Goal: Task Accomplishment & Management: Manage account settings

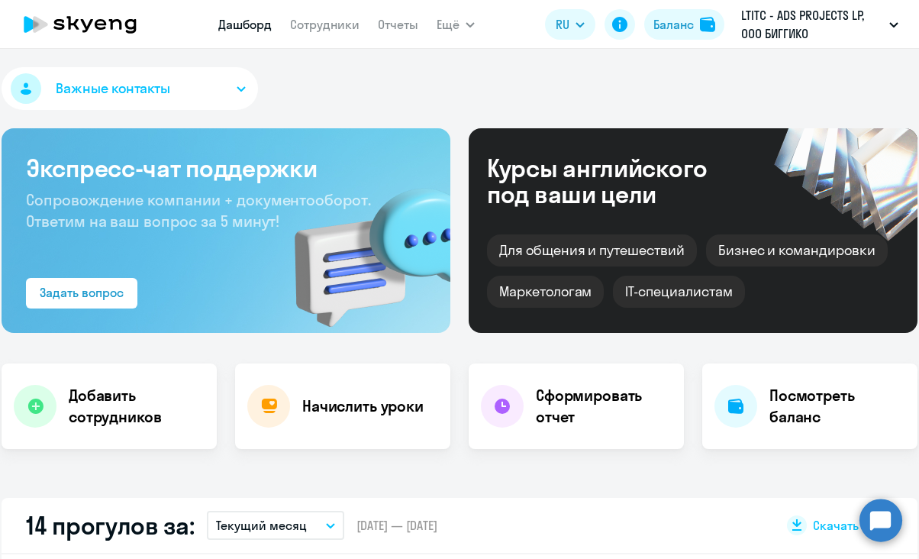
select select "30"
click at [304, 24] on link "Сотрудники" at bounding box center [324, 24] width 69 height 15
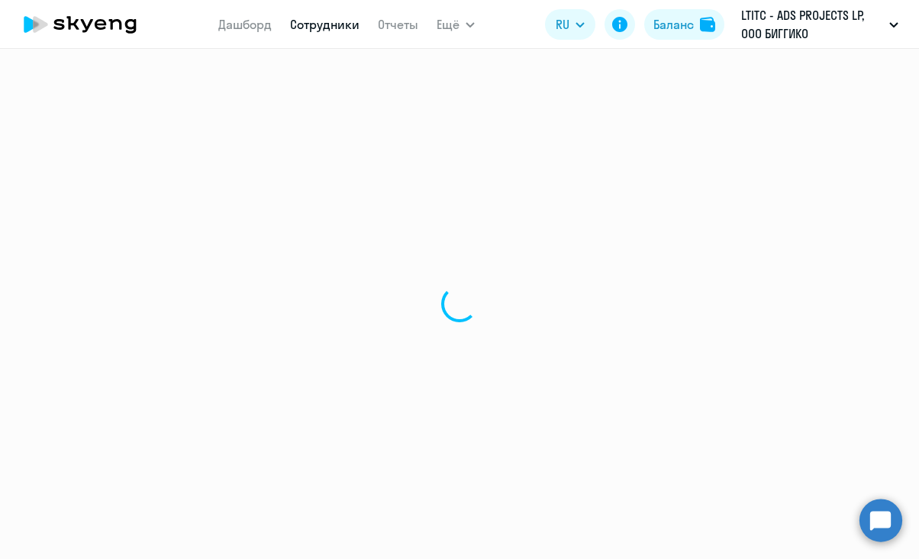
select select "30"
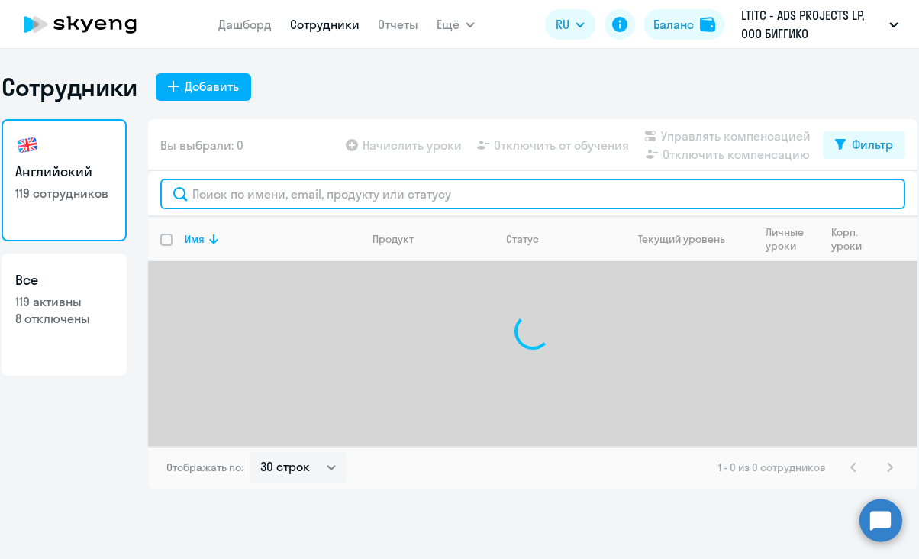
click at [335, 196] on input "text" at bounding box center [532, 194] width 745 height 31
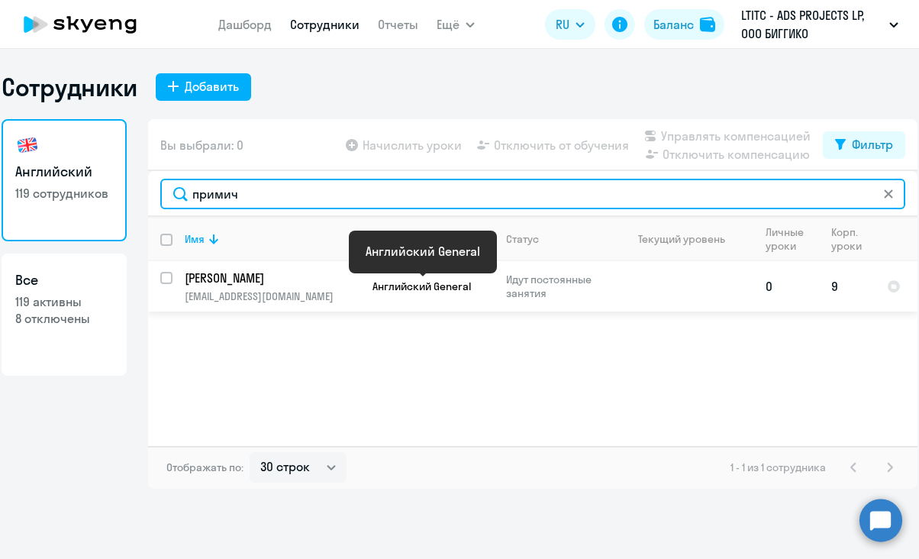
type input "примич"
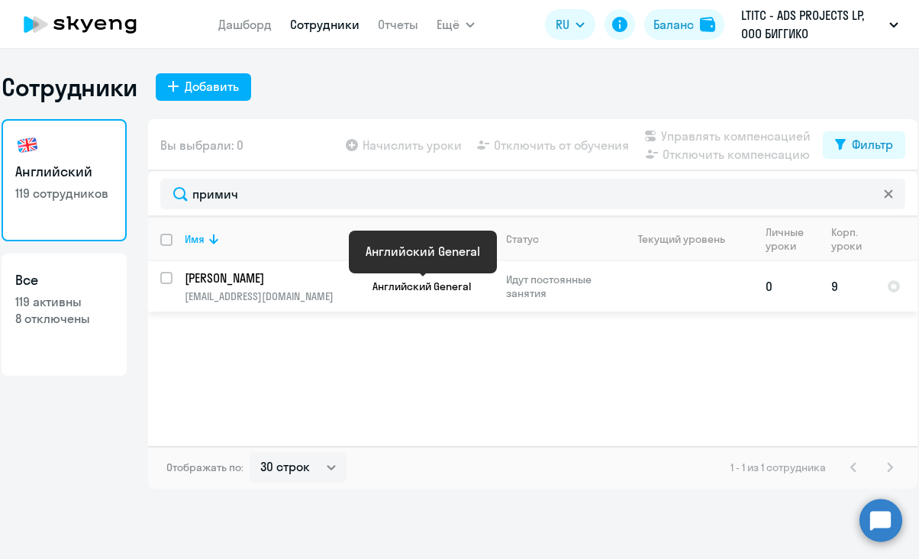
click at [411, 288] on span "Английский General" at bounding box center [421, 286] width 98 height 14
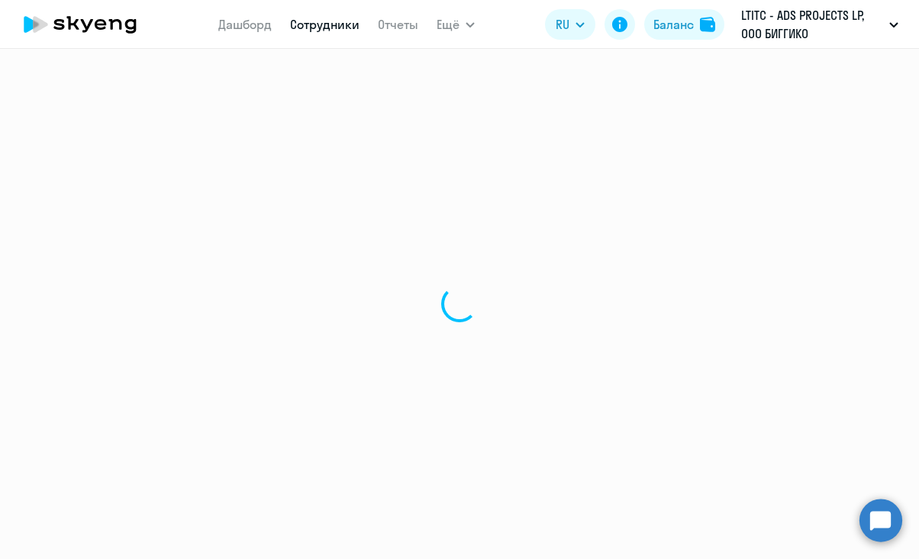
select select "english"
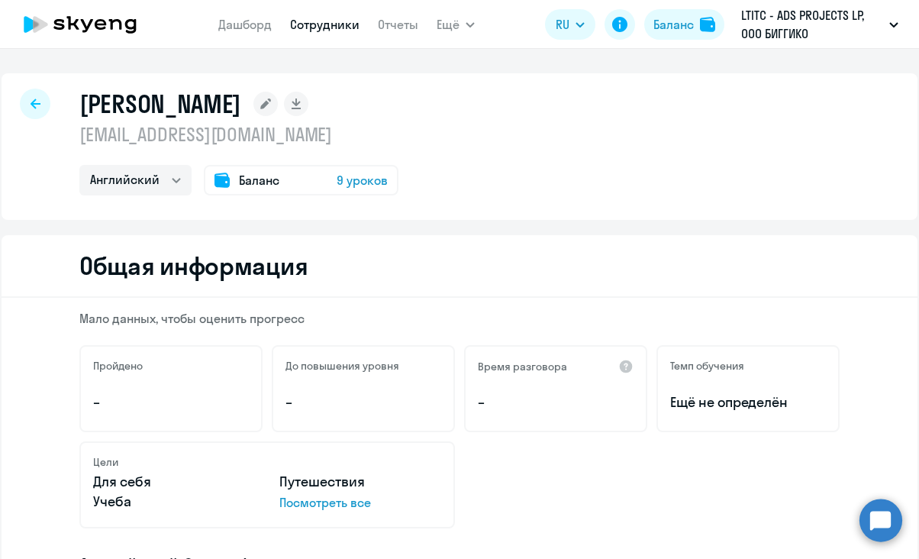
click at [111, 30] on icon at bounding box center [80, 24] width 134 height 38
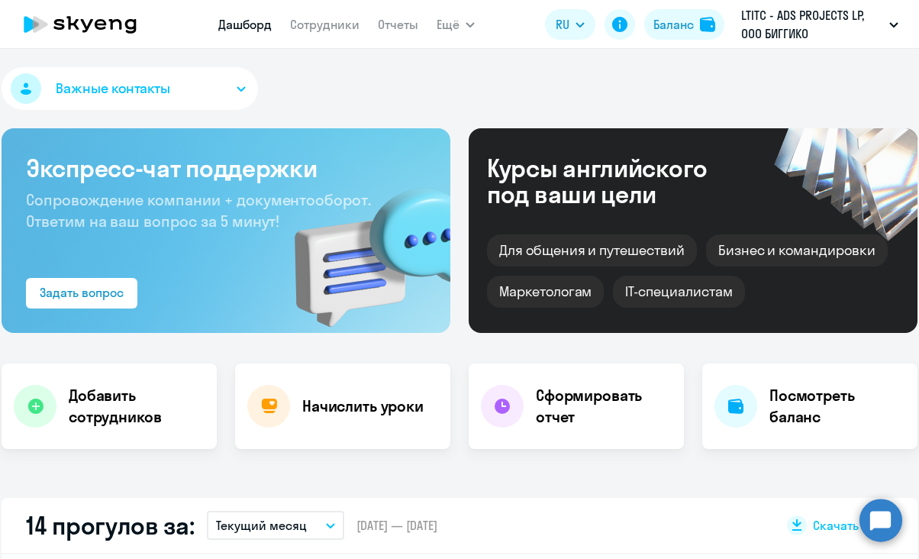
select select "30"
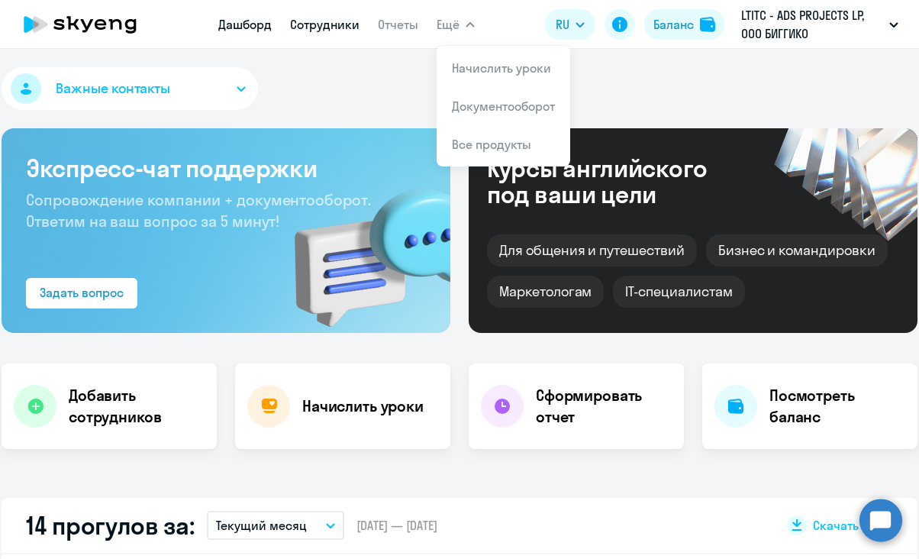
click at [333, 22] on link "Сотрудники" at bounding box center [324, 24] width 69 height 15
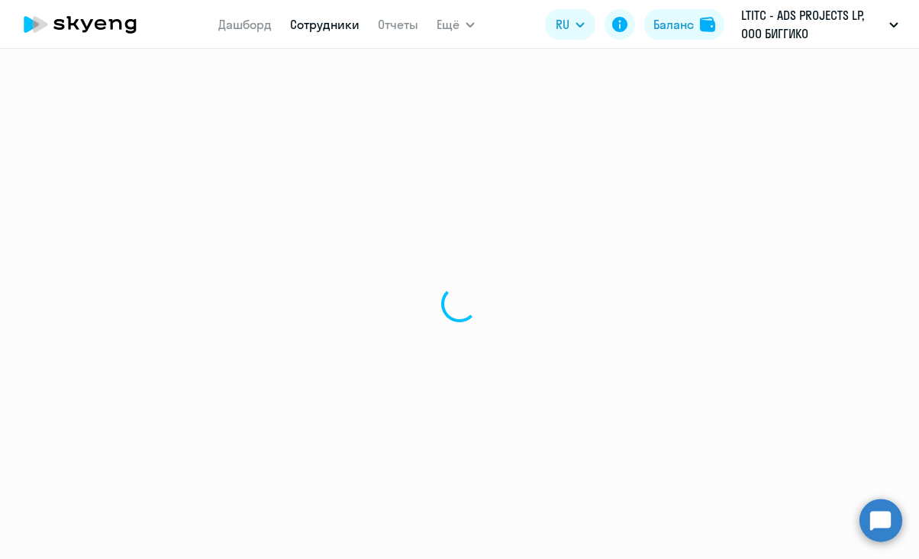
select select "30"
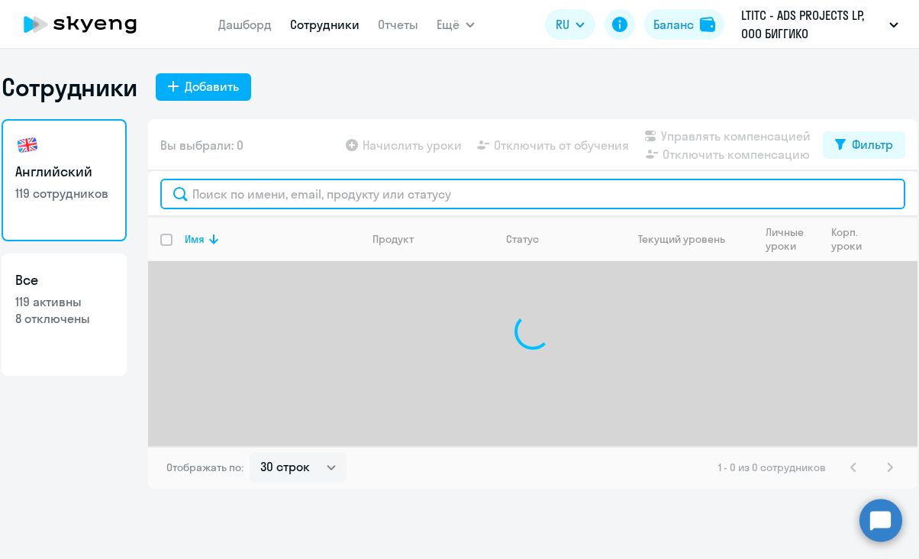
click at [313, 205] on input "text" at bounding box center [532, 194] width 745 height 31
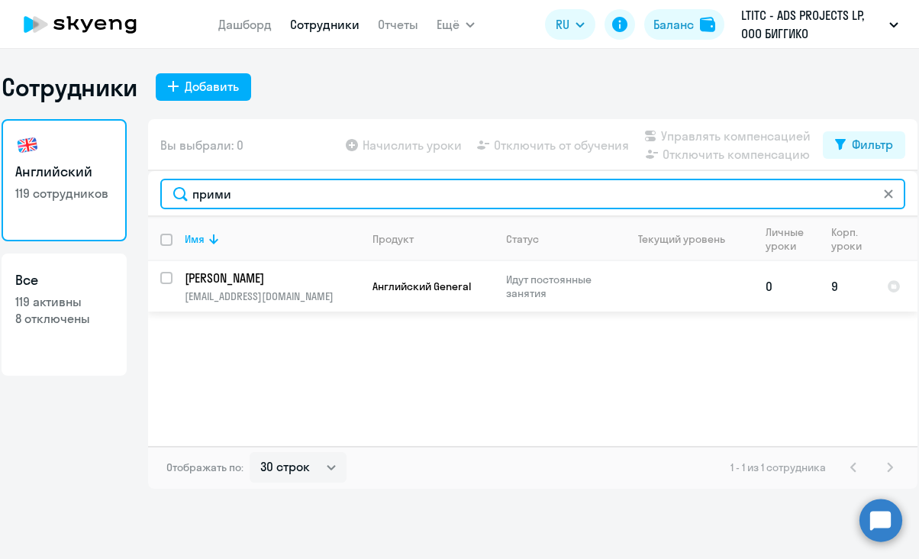
type input "прими"
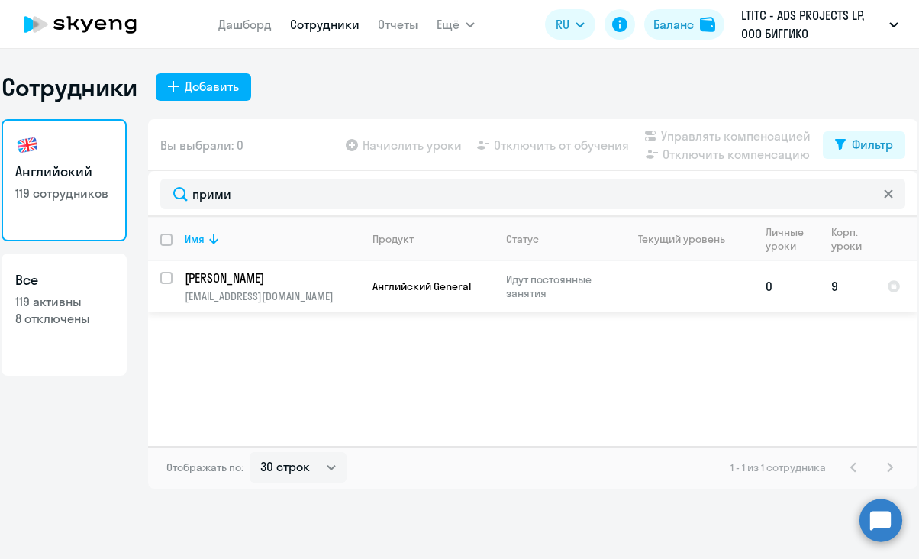
click at [255, 279] on p "[PERSON_NAME]" at bounding box center [271, 277] width 172 height 17
select select "english"
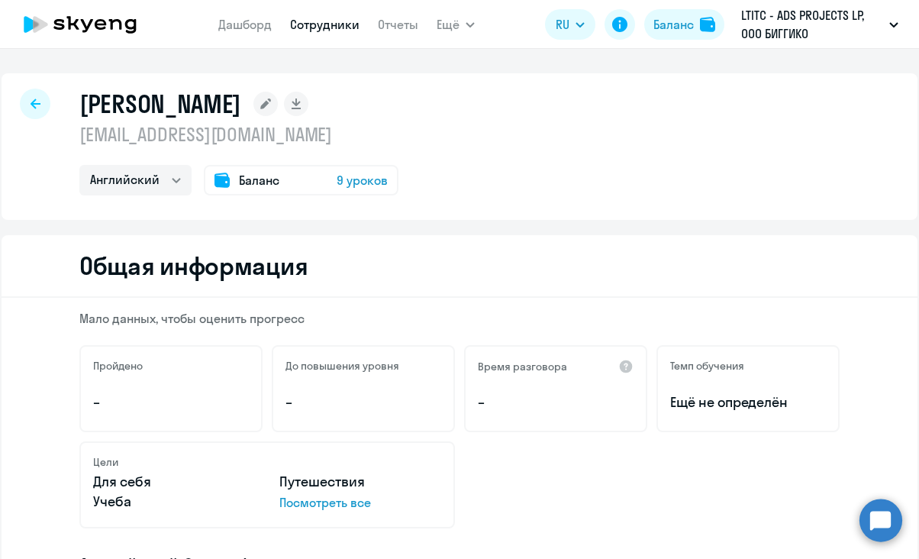
click at [305, 27] on link "Сотрудники" at bounding box center [324, 24] width 69 height 15
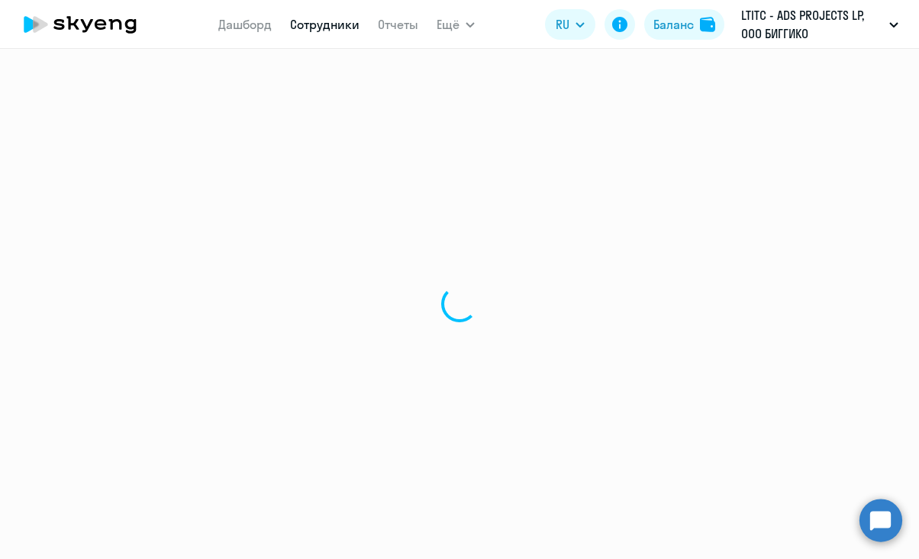
select select "30"
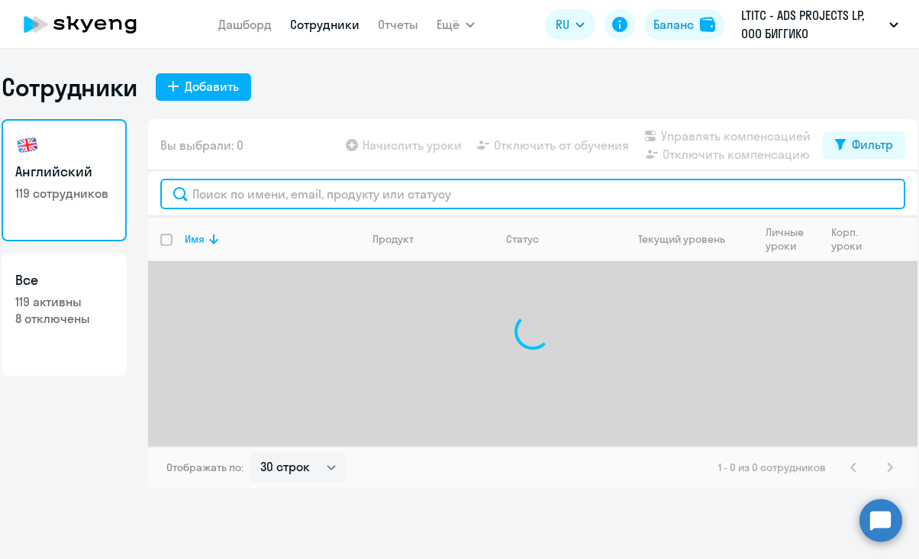
click at [374, 198] on input "text" at bounding box center [532, 194] width 745 height 31
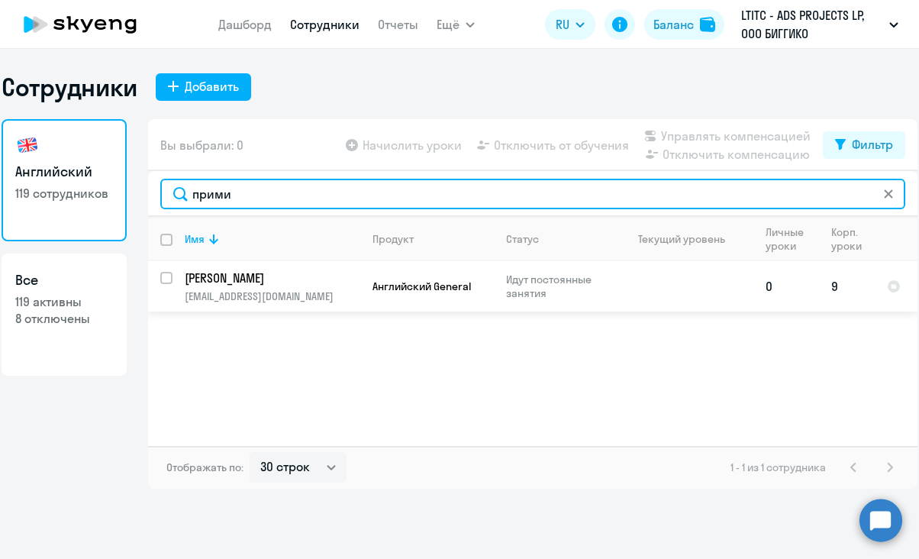
type input "прими"
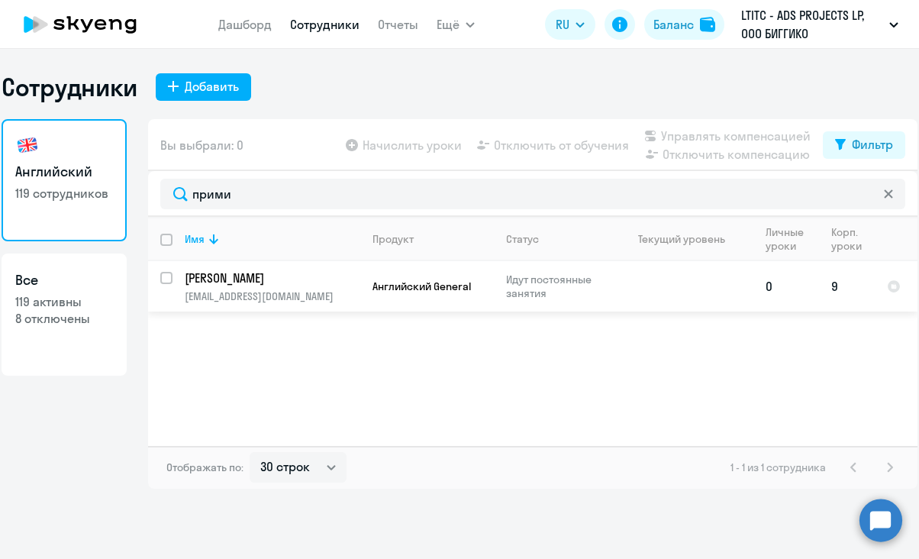
click at [171, 282] on input "select row 11226575" at bounding box center [175, 287] width 31 height 31
checkbox input "true"
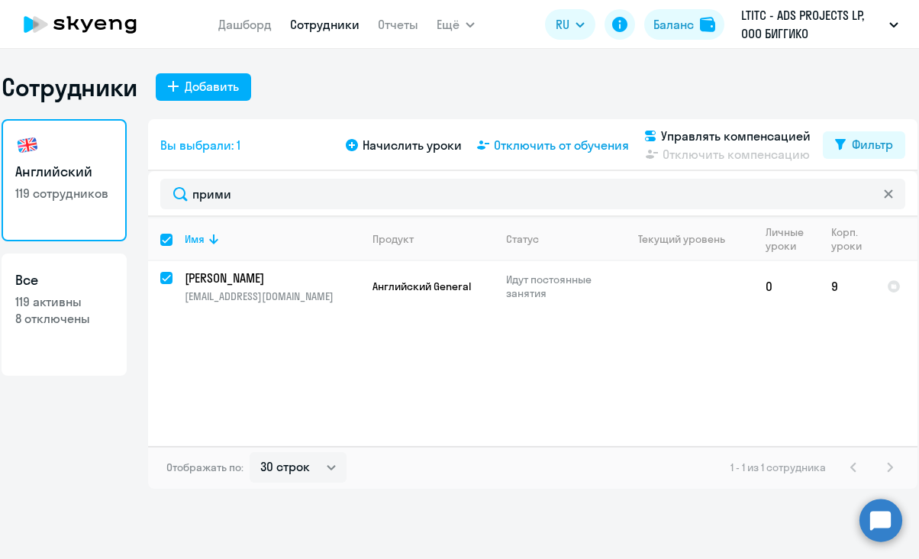
click at [557, 145] on span "Отключить от обучения" at bounding box center [561, 145] width 135 height 18
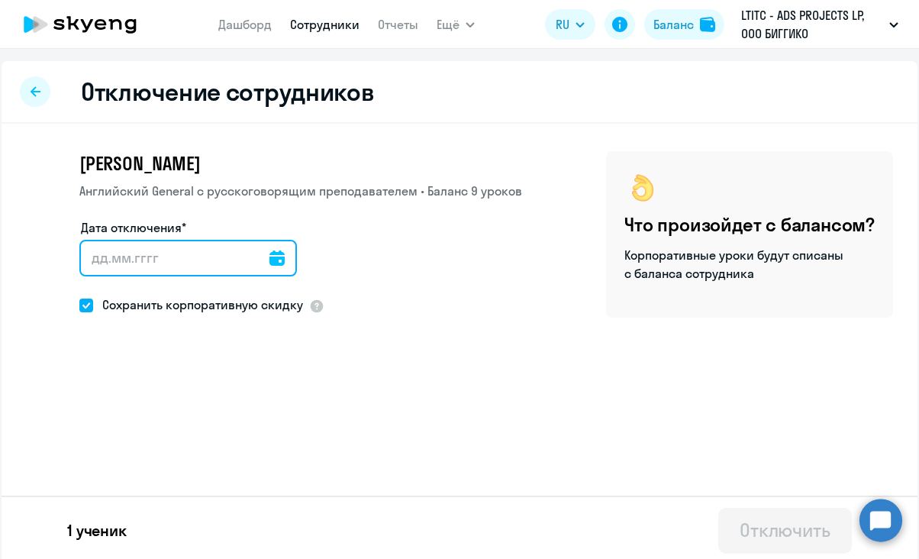
click at [221, 258] on input "Дата отключения*" at bounding box center [188, 258] width 218 height 37
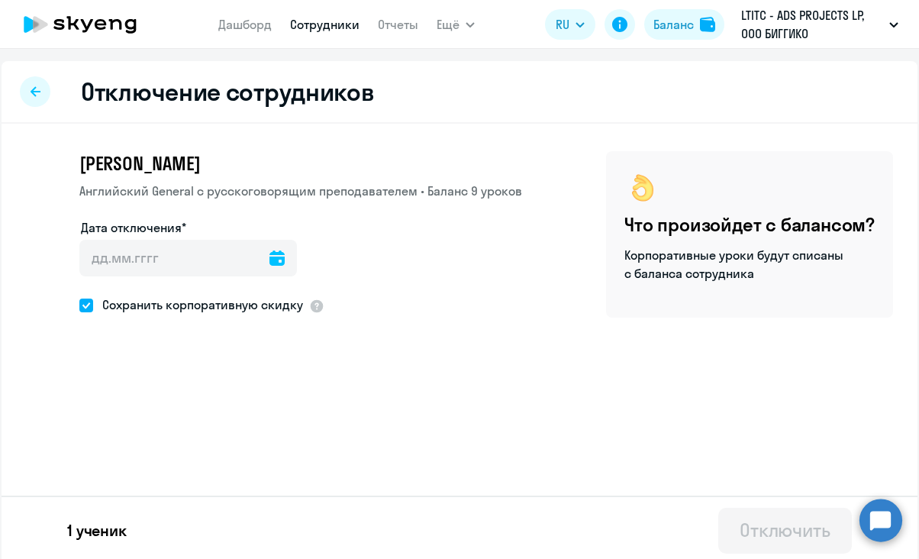
click at [269, 251] on icon at bounding box center [276, 257] width 15 height 15
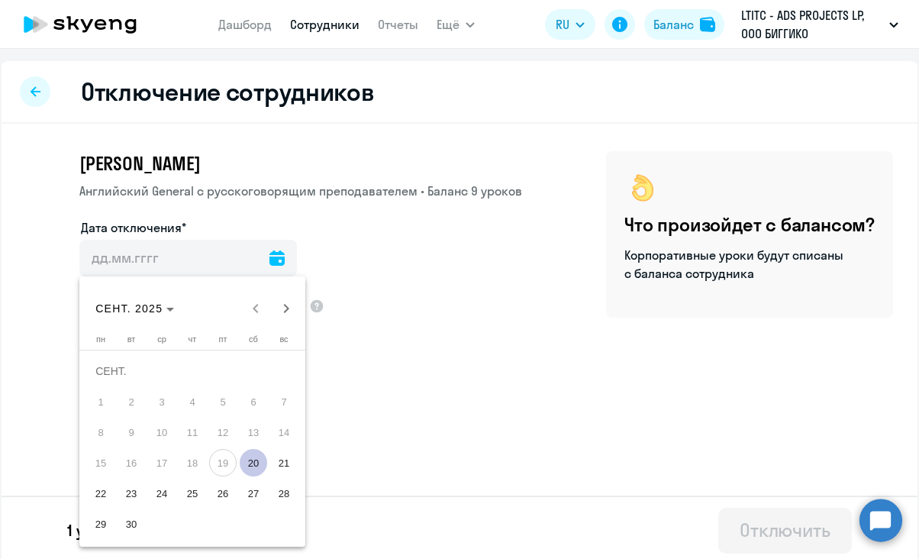
click at [110, 489] on span "22" at bounding box center [100, 492] width 27 height 27
type input "[DATE]"
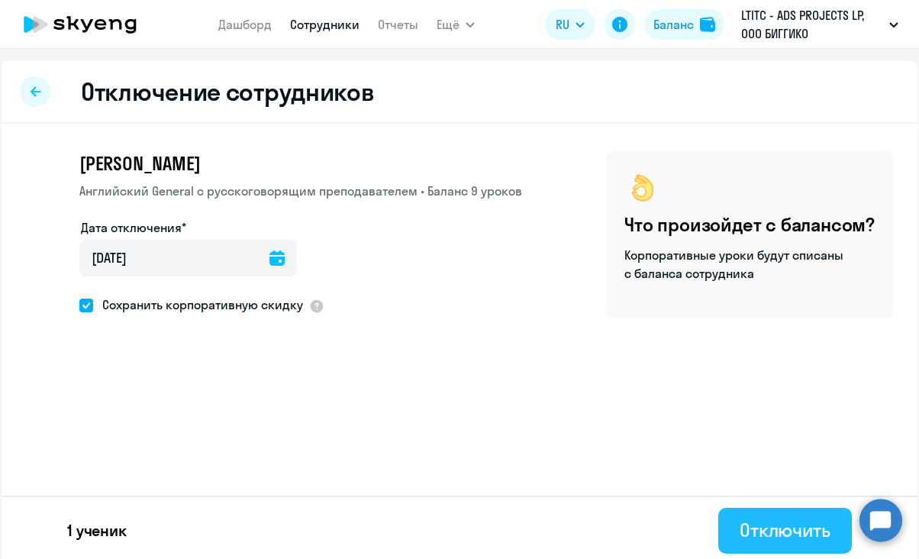
click at [724, 526] on button "Отключить" at bounding box center [785, 531] width 134 height 46
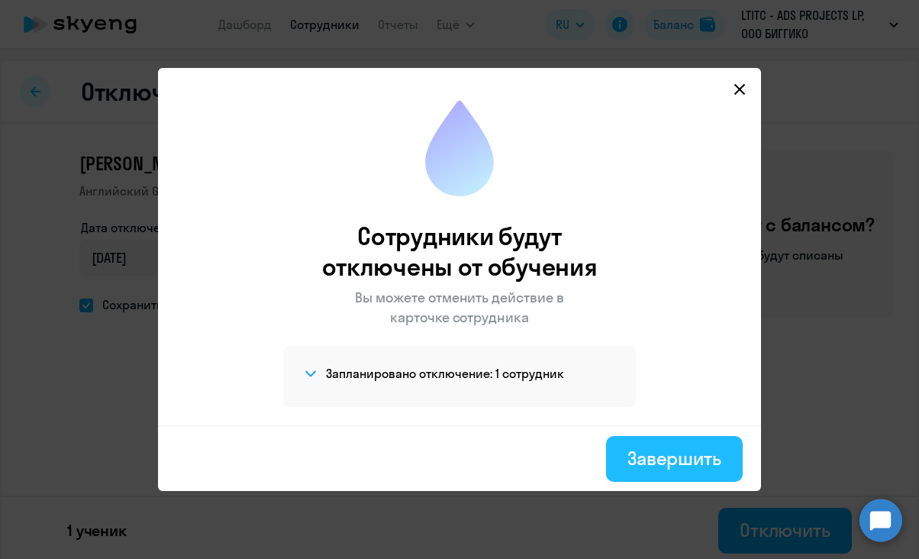
click at [649, 452] on div "Завершить" at bounding box center [674, 458] width 94 height 24
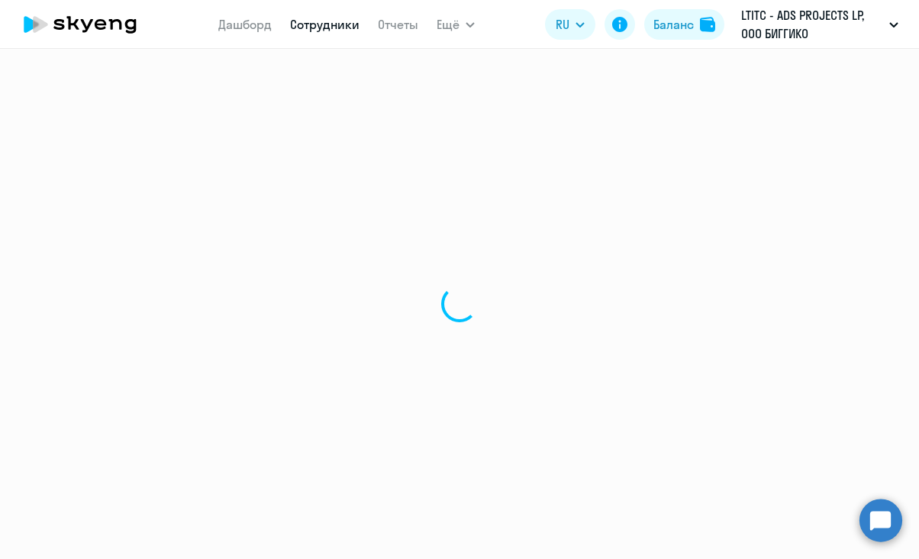
select select "30"
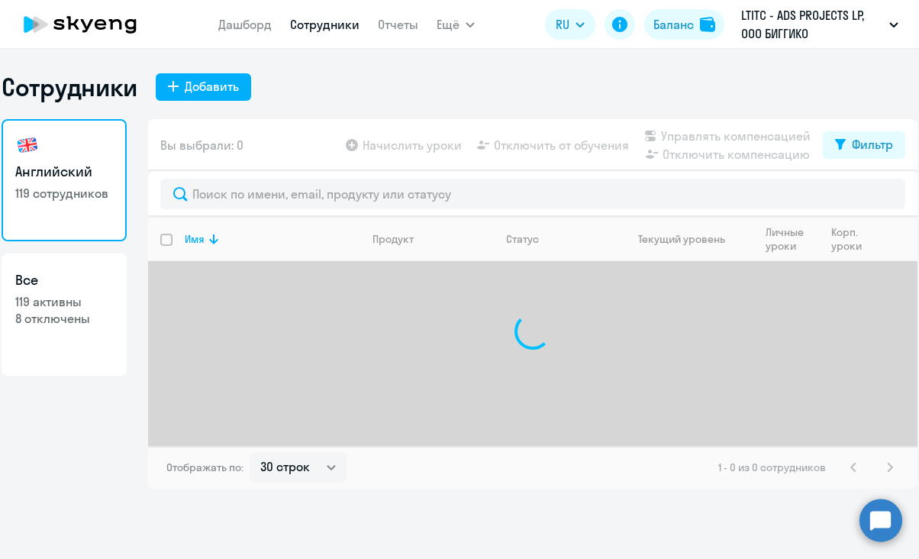
click at [120, 31] on icon at bounding box center [80, 24] width 134 height 38
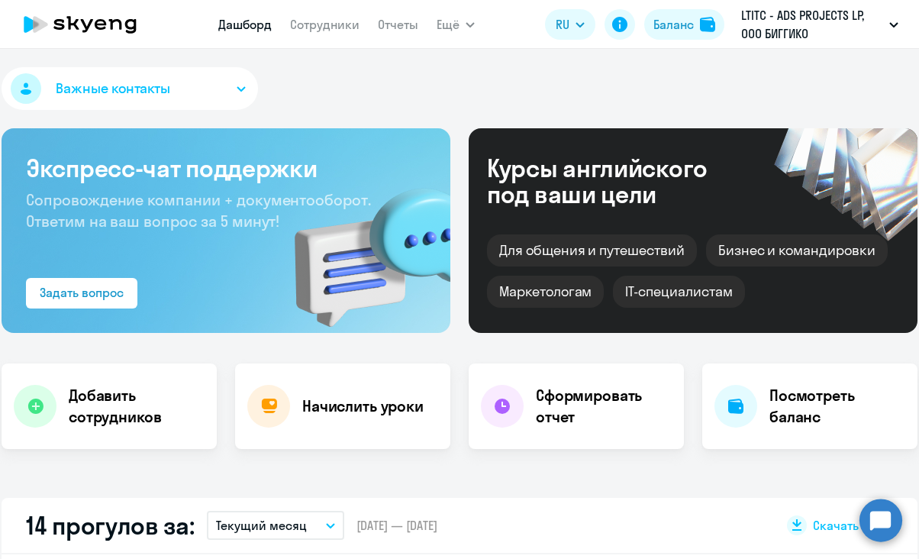
select select "30"
click at [312, 25] on link "Сотрудники" at bounding box center [324, 24] width 69 height 15
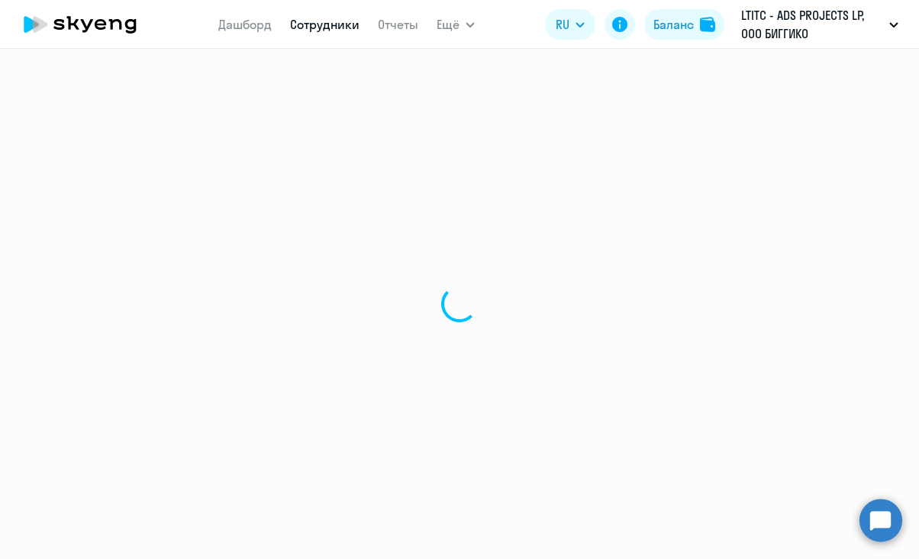
select select "30"
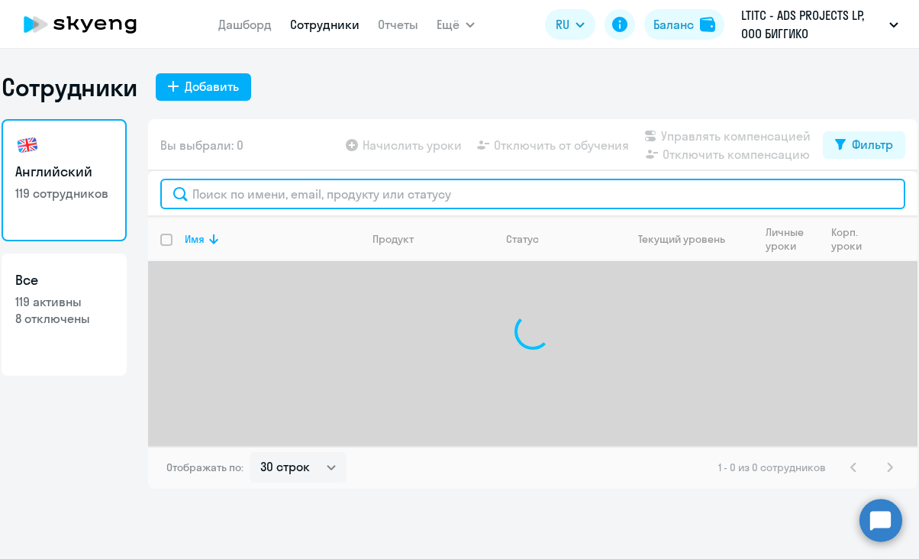
click at [279, 202] on input "text" at bounding box center [532, 194] width 745 height 31
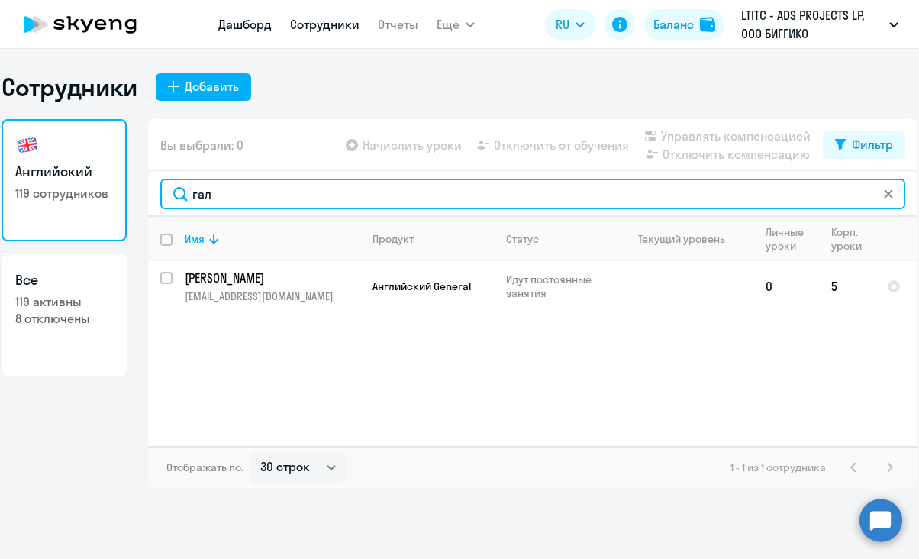
type input "гал"
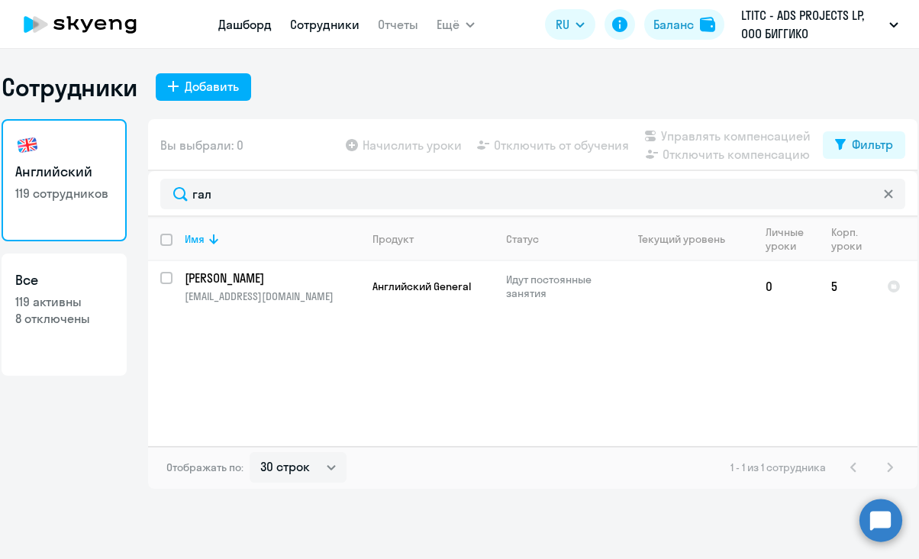
click at [257, 31] on link "Дашборд" at bounding box center [244, 24] width 53 height 15
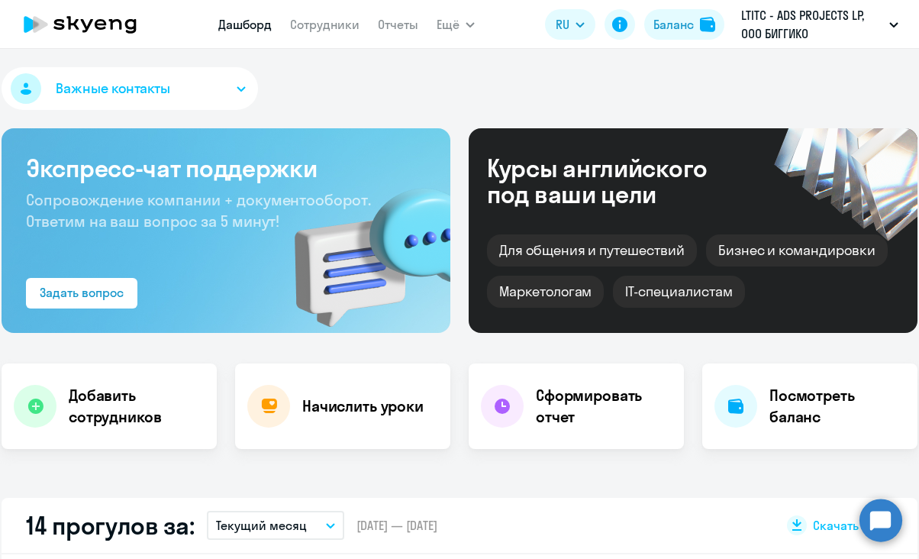
select select "30"
